Goal: Information Seeking & Learning: Learn about a topic

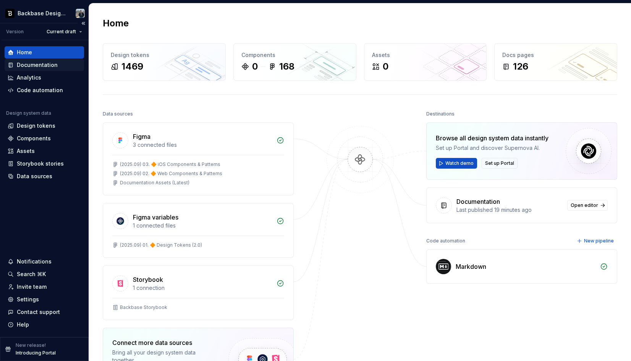
click at [49, 61] on div "Documentation" at bounding box center [44, 65] width 79 height 12
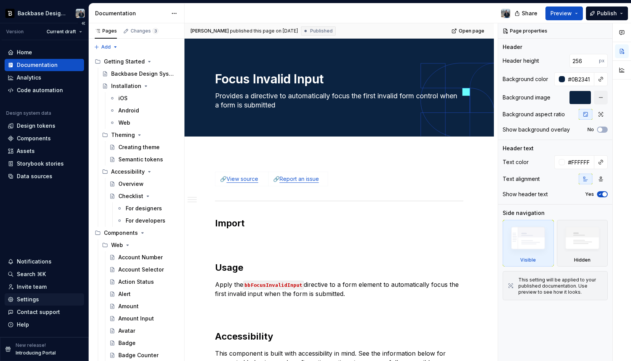
click at [44, 301] on div "Settings" at bounding box center [44, 299] width 73 height 8
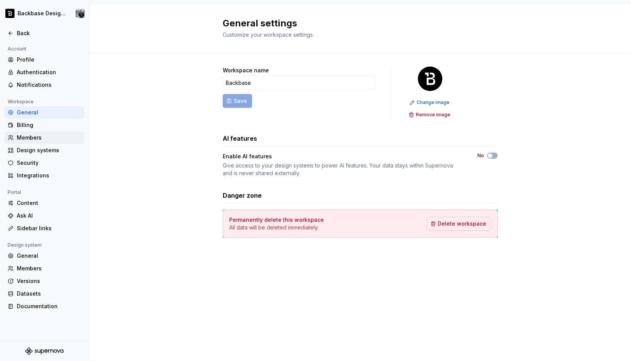
click at [53, 136] on div "Members" at bounding box center [49, 138] width 64 height 8
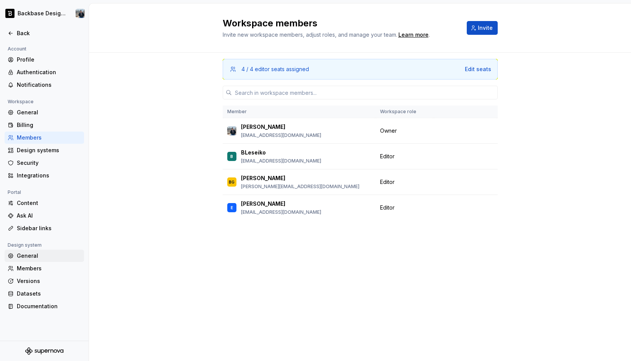
click at [50, 259] on div "General" at bounding box center [49, 256] width 64 height 8
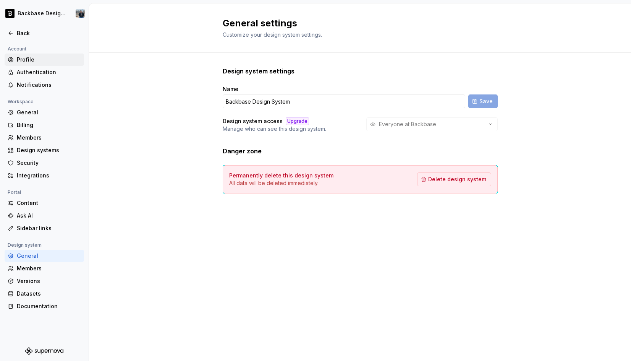
click at [32, 61] on div "Profile" at bounding box center [49, 60] width 64 height 8
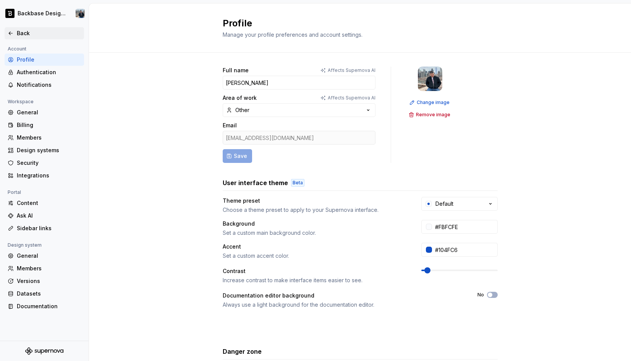
click at [28, 36] on div "Back" at bounding box center [49, 33] width 64 height 8
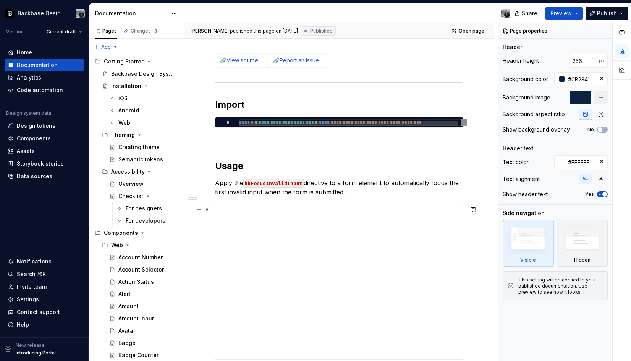
scroll to position [119, 0]
type textarea "*"
click at [269, 143] on p at bounding box center [339, 140] width 248 height 9
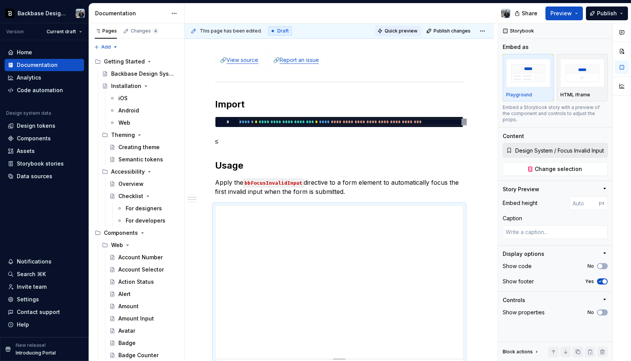
click at [401, 33] on span "Quick preview" at bounding box center [401, 31] width 33 height 6
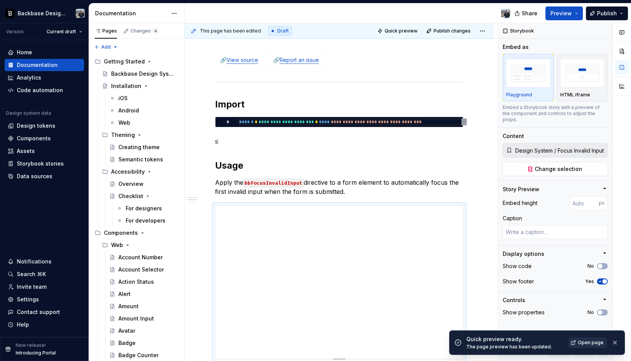
click at [591, 344] on span "Open page" at bounding box center [591, 342] width 26 height 6
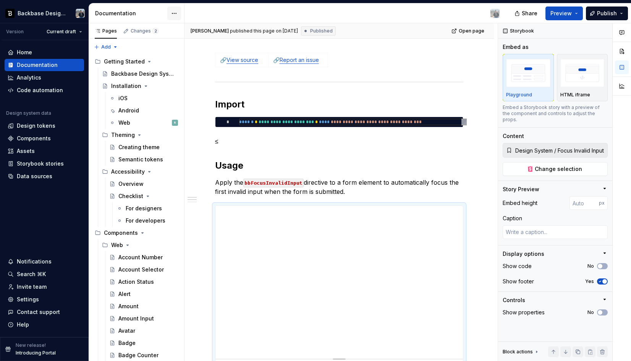
type textarea "*"
